Goal: Information Seeking & Learning: Find specific page/section

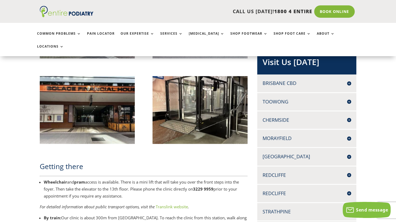
scroll to position [352, 0]
click at [351, 147] on div "North Lakes 1051B/1 N LAKES DRIVE NORTH LAKES MANGO HILL Q 4509 07 3491 6099 07…" at bounding box center [306, 155] width 99 height 17
click at [348, 153] on h4 "[GEOGRAPHIC_DATA]" at bounding box center [306, 156] width 89 height 7
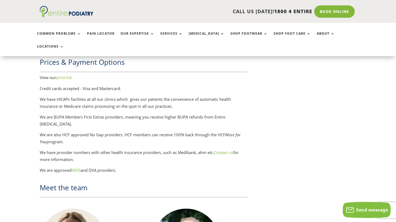
scroll to position [1112, 0]
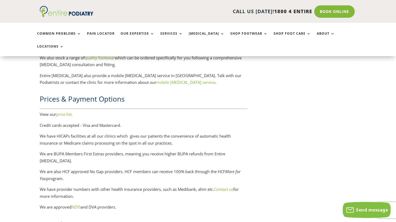
click at [64, 111] on link "price list." at bounding box center [64, 113] width 17 height 5
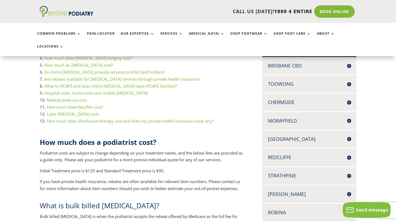
scroll to position [162, 0]
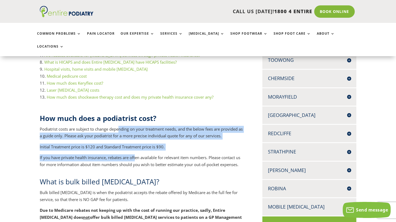
drag, startPoint x: 120, startPoint y: 118, endPoint x: 136, endPoint y: 142, distance: 29.1
click at [136, 142] on div "How much does a podiatrist cost? Podiatrist costs are subject to change dependi…" at bounding box center [142, 140] width 205 height 55
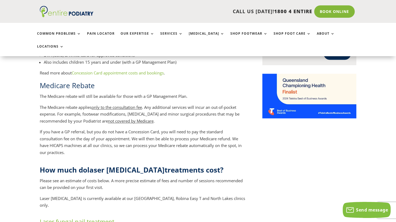
scroll to position [480, 0]
